Goal: Task Accomplishment & Management: Use online tool/utility

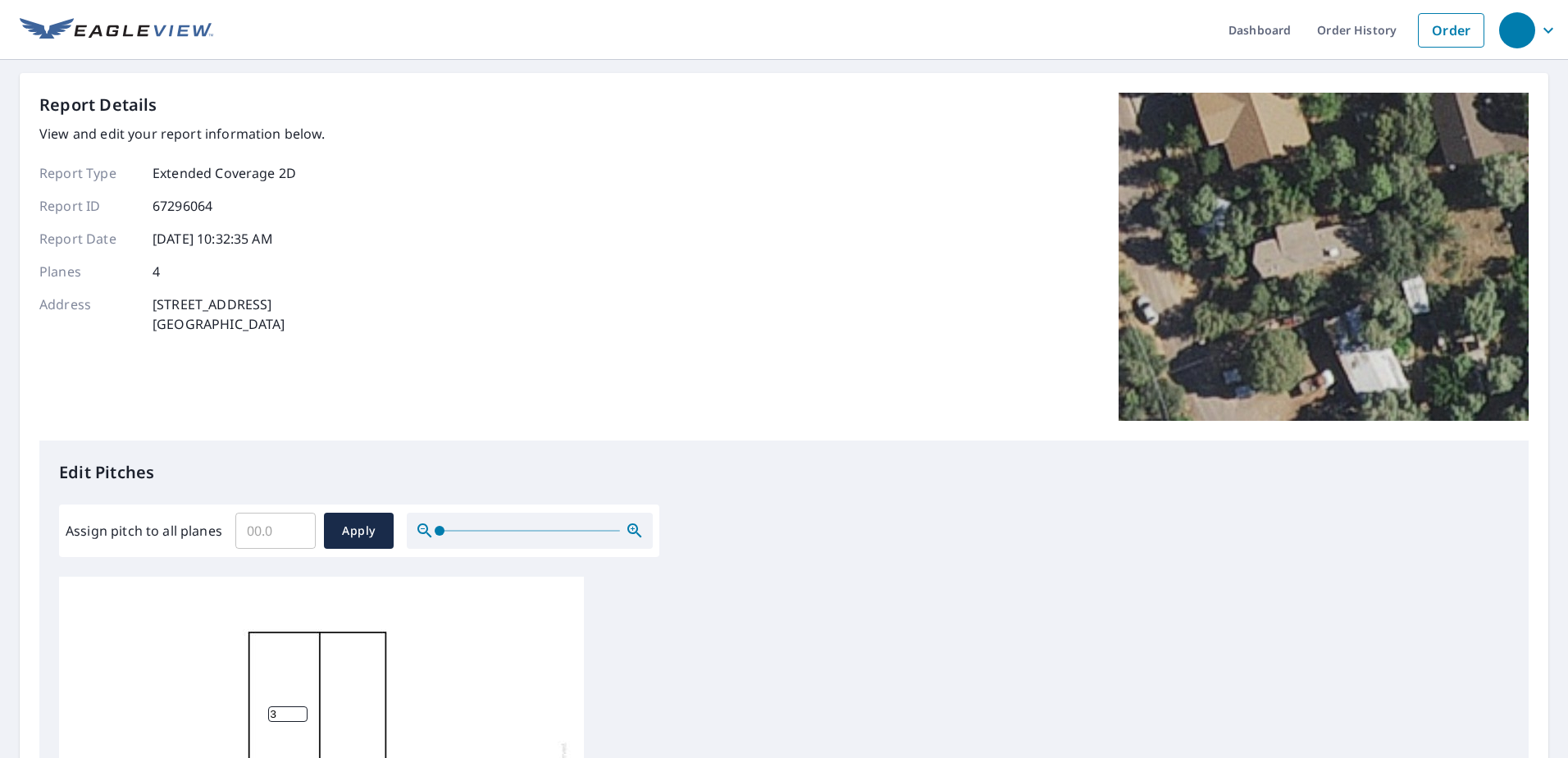
click at [274, 533] on input "Assign pitch to all planes" at bounding box center [276, 531] width 81 height 46
type input "4"
click at [375, 532] on span "Apply" at bounding box center [359, 531] width 44 height 20
type input "4"
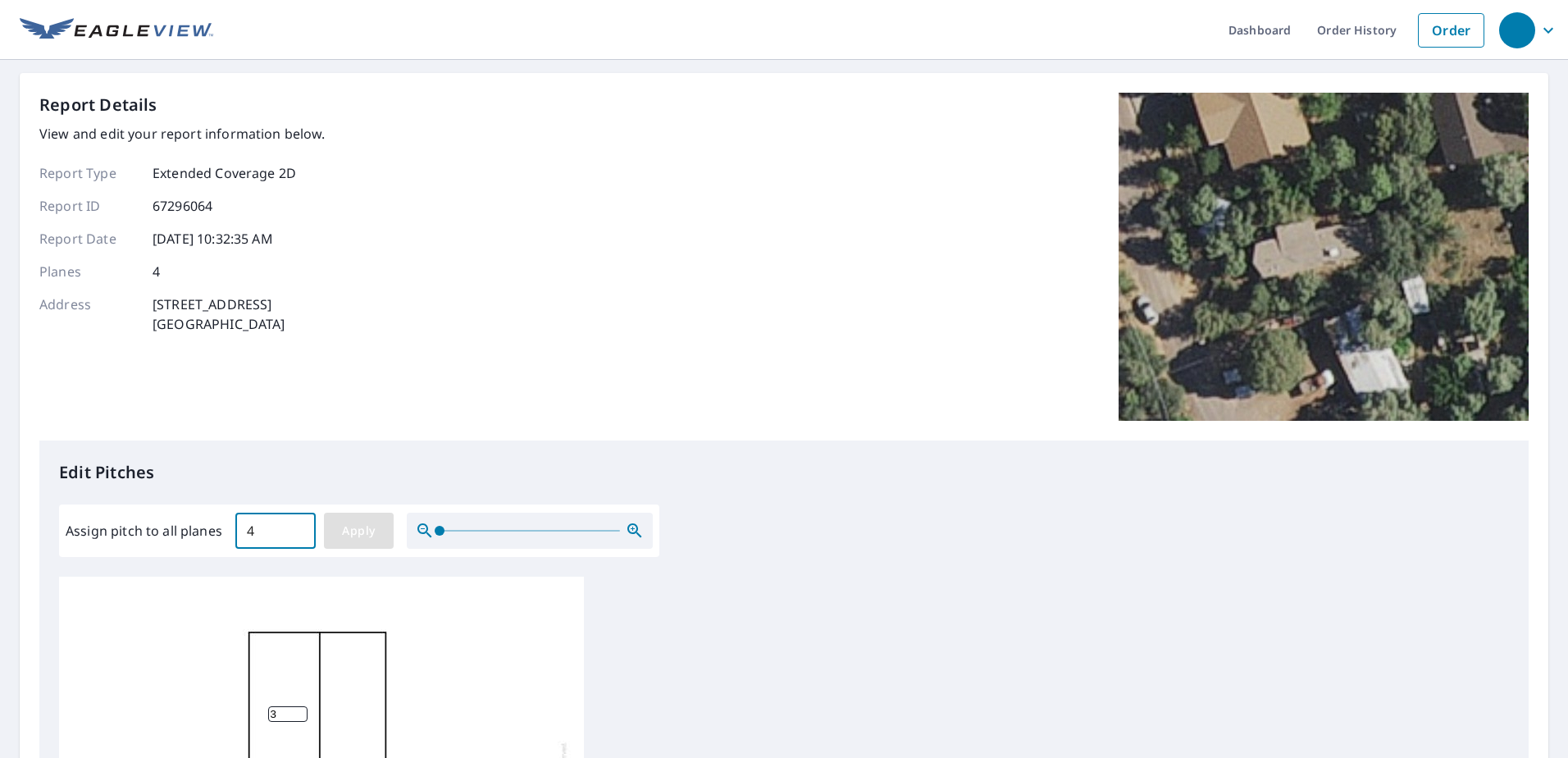
type input "4"
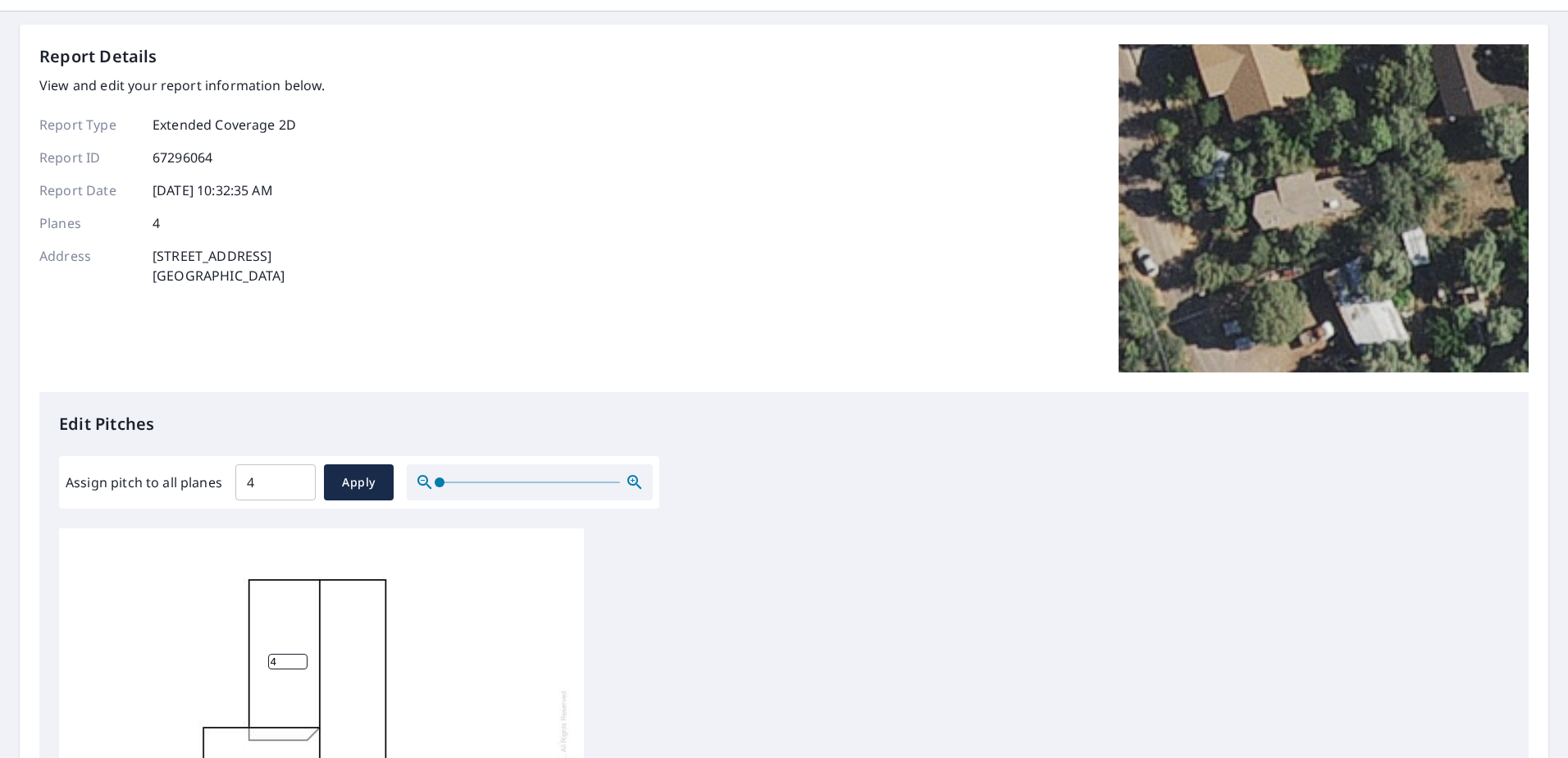
scroll to position [541, 0]
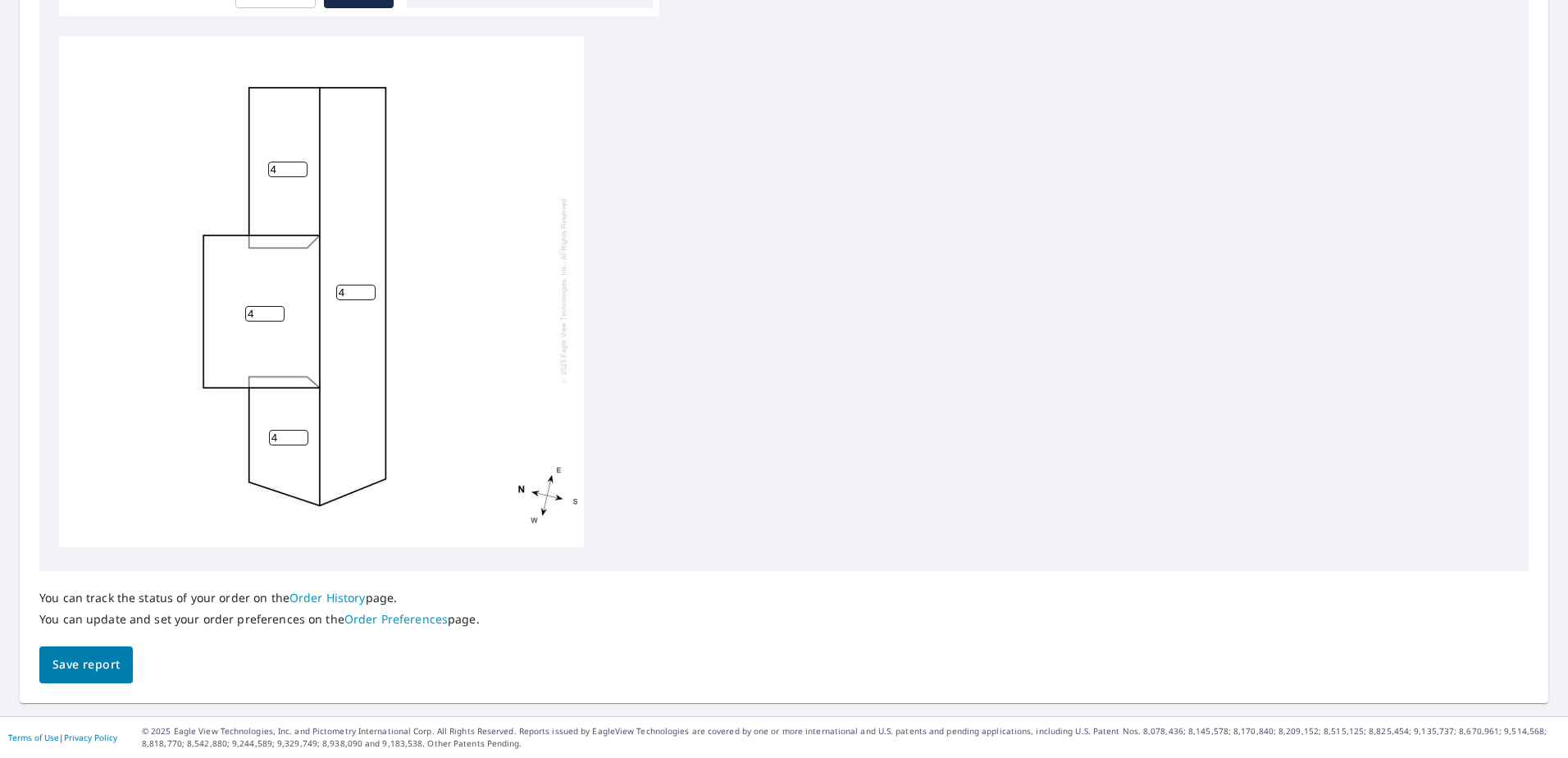
click at [97, 677] on button "Save report" at bounding box center [86, 665] width 94 height 37
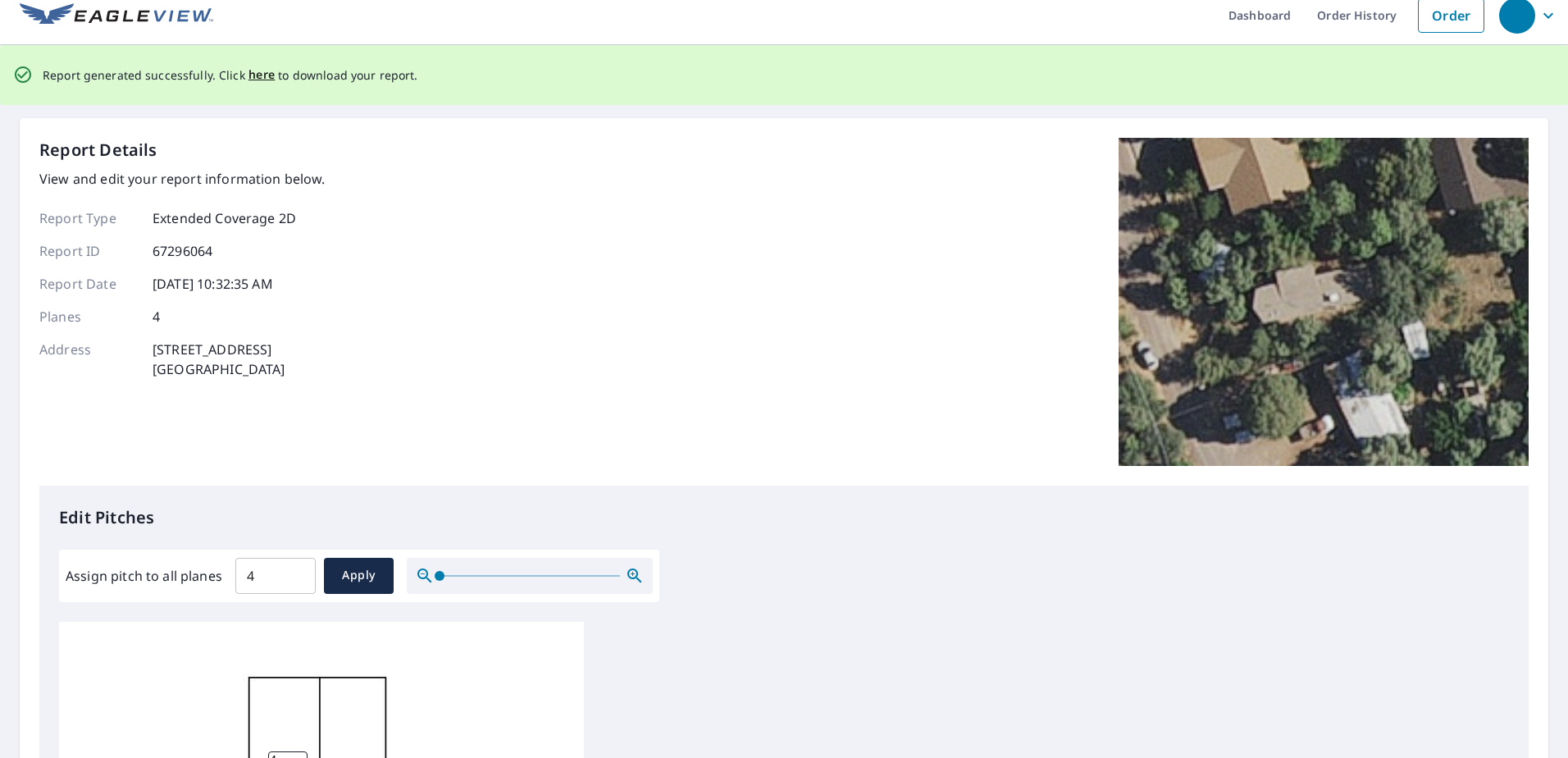
scroll to position [0, 0]
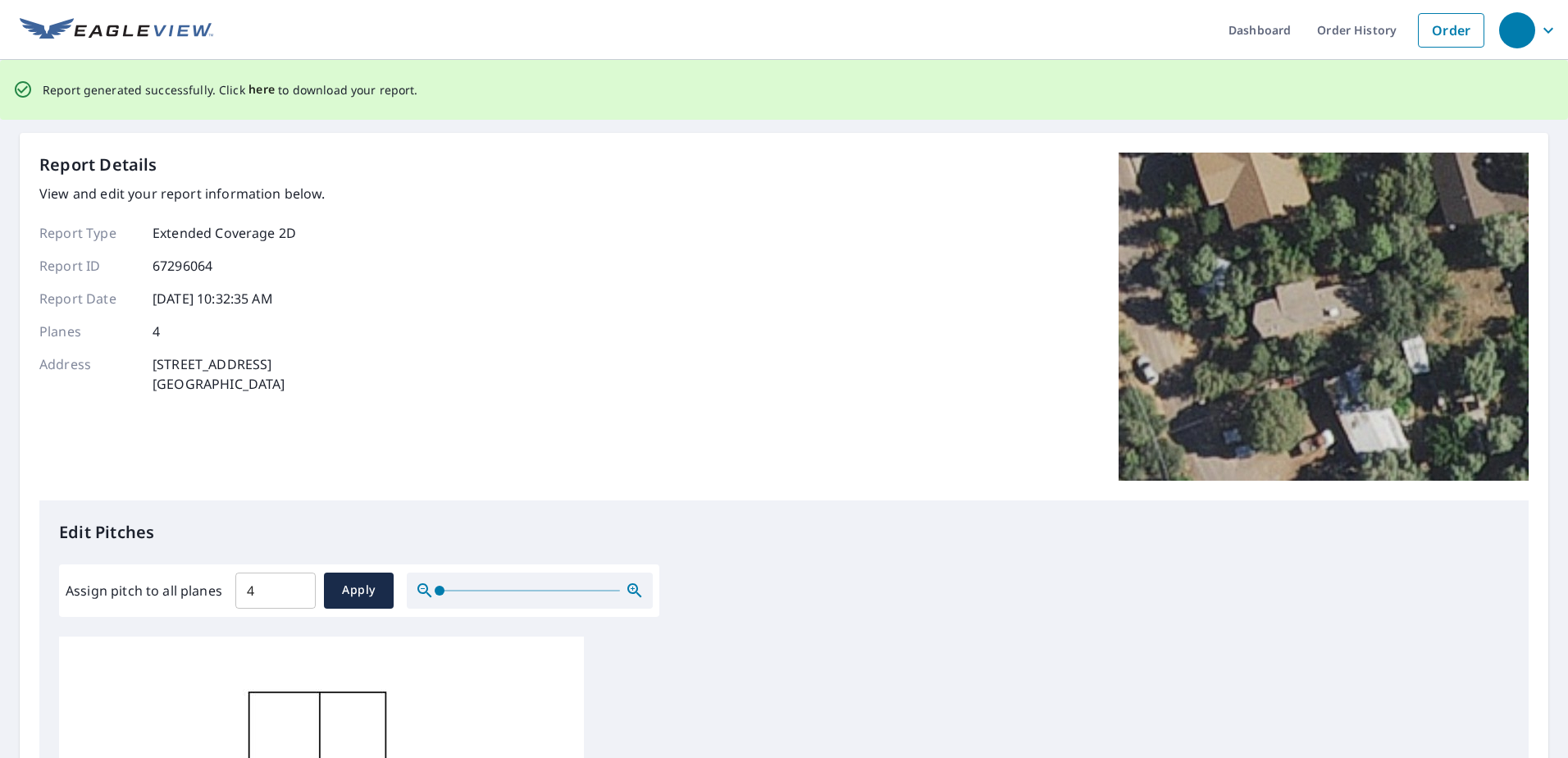
click at [255, 89] on span "here" at bounding box center [262, 90] width 27 height 20
